Goal: Use online tool/utility: Utilize a website feature to perform a specific function

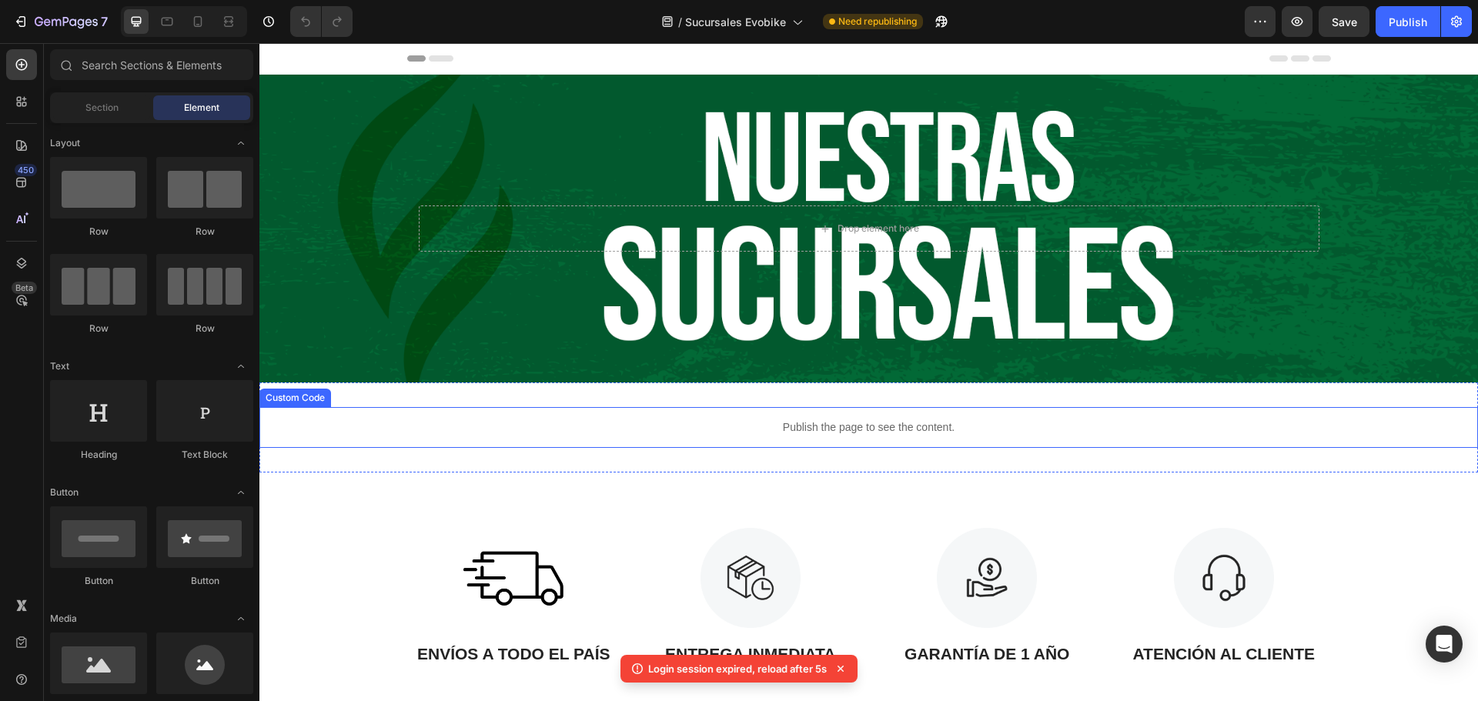
click at [689, 444] on div "Publish the page to see the content." at bounding box center [868, 427] width 1219 height 41
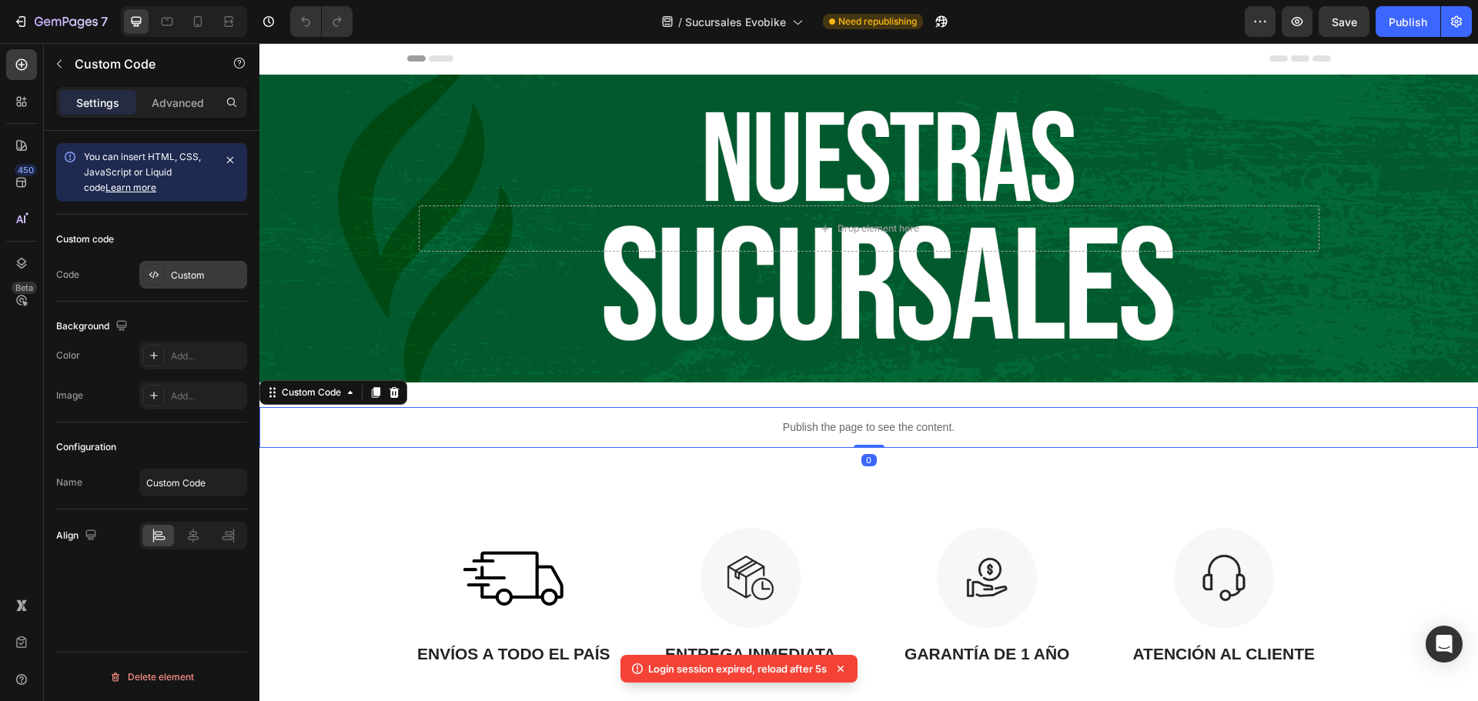
click at [151, 282] on div at bounding box center [154, 275] width 22 height 22
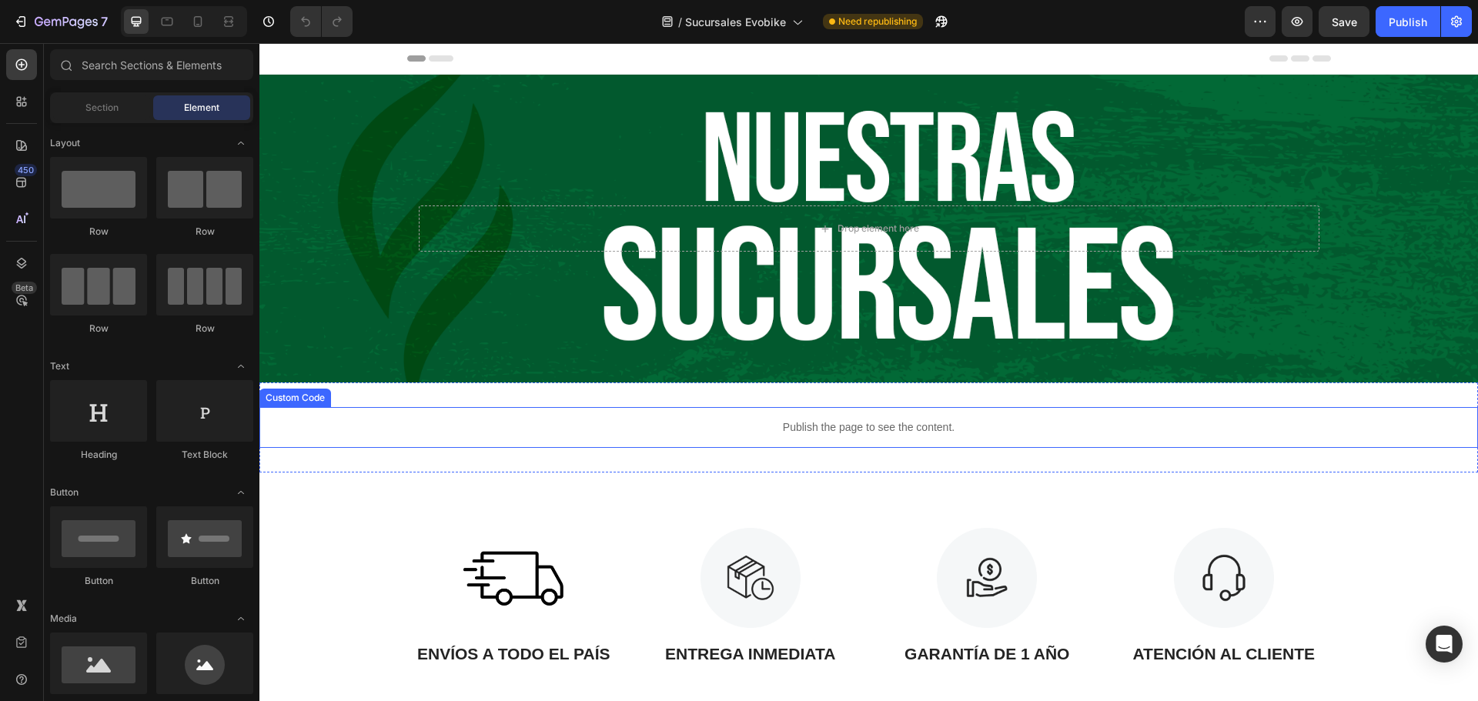
click at [472, 429] on p "Publish the page to see the content." at bounding box center [868, 428] width 1219 height 16
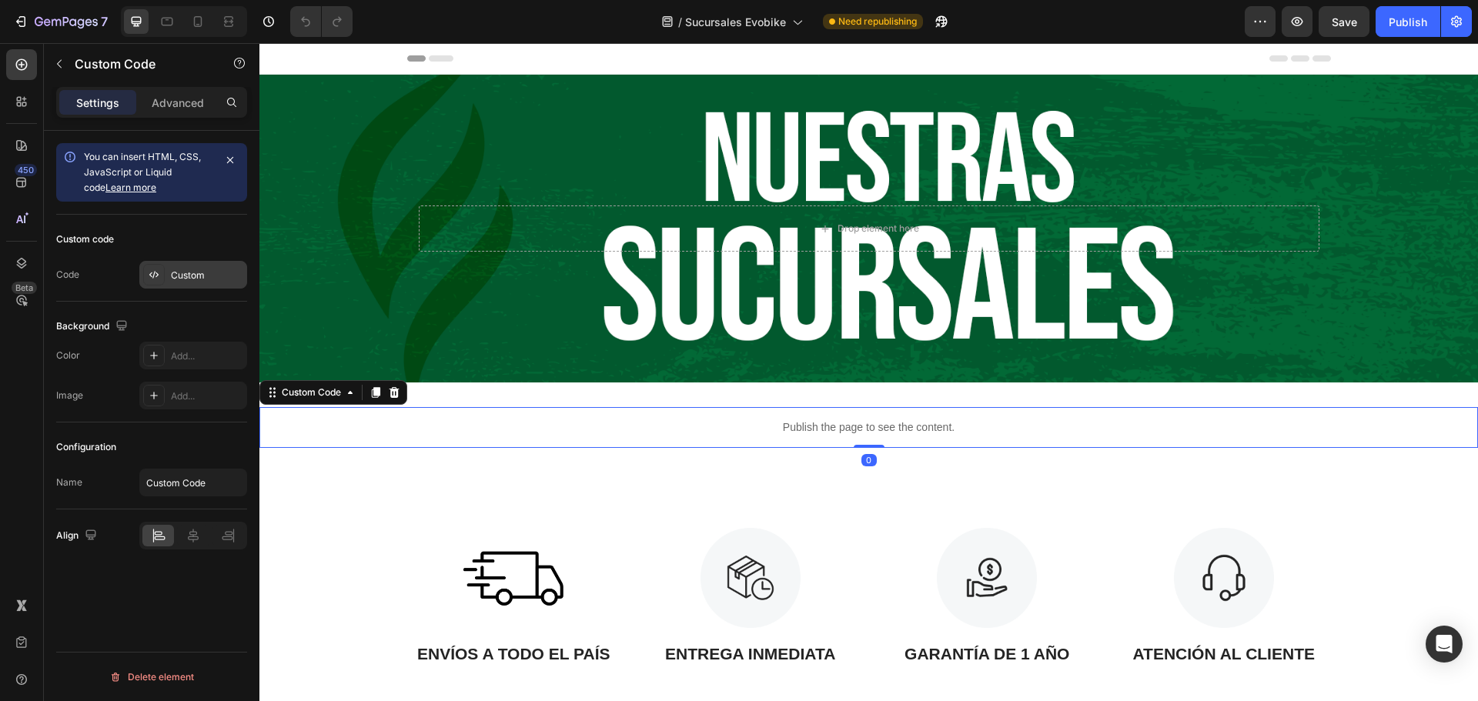
click at [172, 285] on div "Custom" at bounding box center [193, 275] width 108 height 28
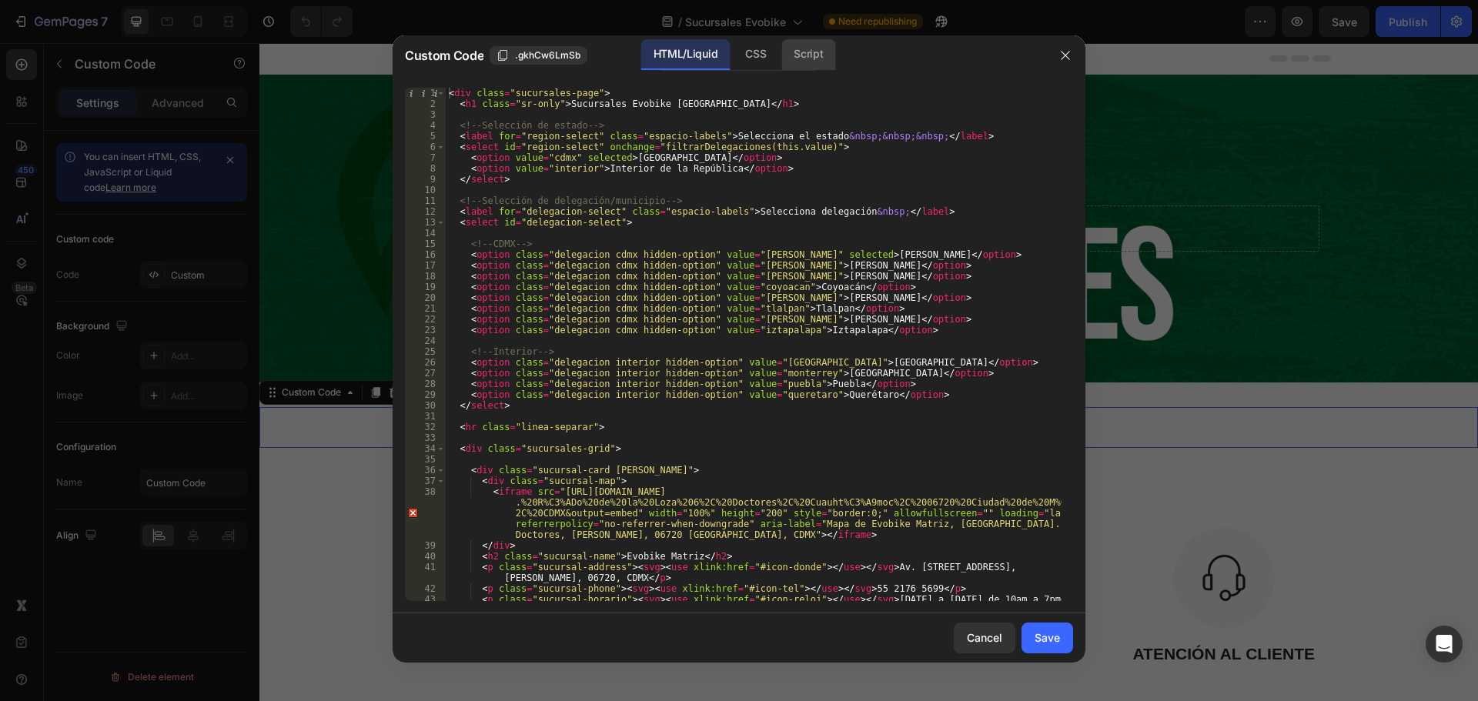
click at [819, 60] on div "Script" at bounding box center [808, 54] width 54 height 31
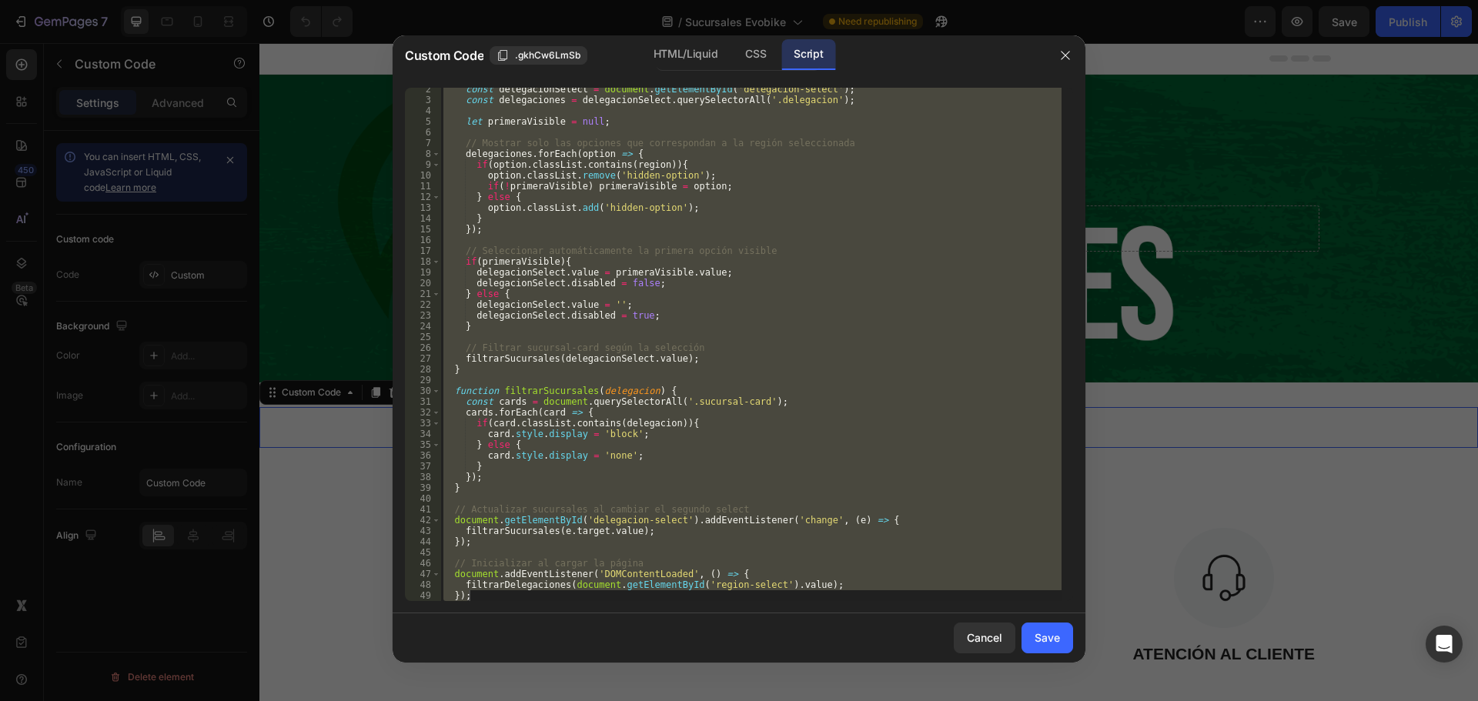
scroll to position [15, 0]
click at [681, 412] on div "const delegacionSelect = document . getElementById ( 'delegacion-select' ) ; co…" at bounding box center [750, 345] width 621 height 514
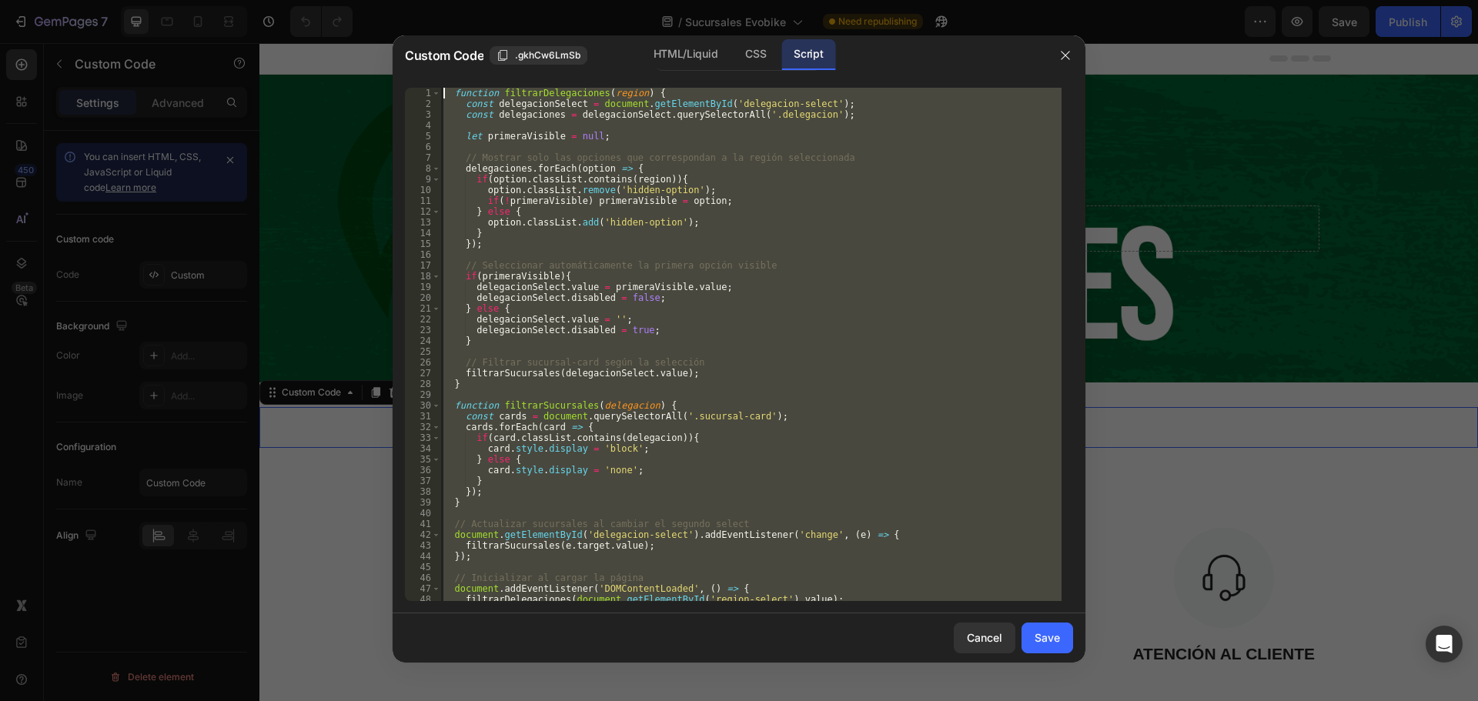
scroll to position [0, 0]
drag, startPoint x: 470, startPoint y: 599, endPoint x: 443, endPoint y: 95, distance: 505.0
click at [443, 95] on div "function filtrarDelegaciones ( region ) { const delegacionSelect = document . g…" at bounding box center [750, 355] width 621 height 535
type textarea "function filtrarDelegaciones(region) { const delegacionSelect = document.getEle…"
